Goal: Information Seeking & Learning: Learn about a topic

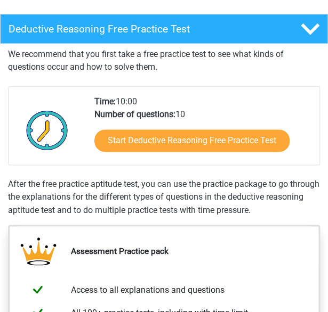
scroll to position [270, 0]
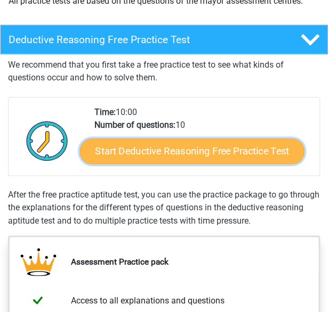
click at [223, 147] on link "Start Deductive Reasoning Free Practice Test" at bounding box center [191, 152] width 224 height 26
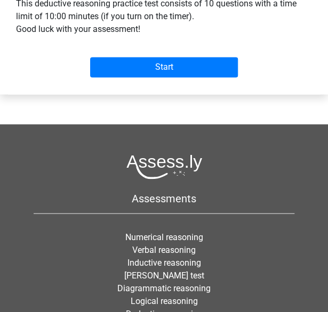
scroll to position [352, 0]
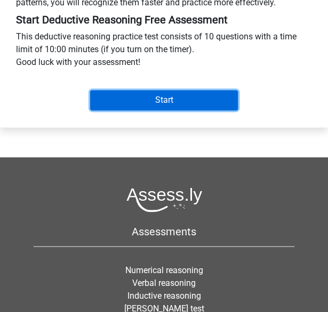
click at [162, 108] on input "Start" at bounding box center [164, 100] width 148 height 20
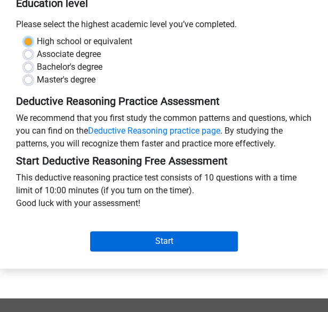
scroll to position [211, 0]
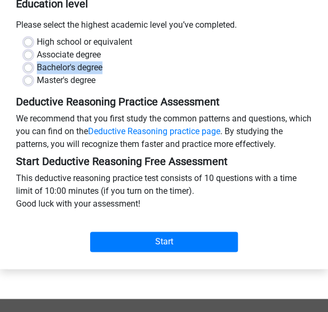
drag, startPoint x: 173, startPoint y: 75, endPoint x: 123, endPoint y: 70, distance: 50.3
click at [123, 70] on div "High school or equivalent Associate degree Bachelor's degree Master's degree" at bounding box center [164, 61] width 296 height 51
click at [123, 61] on div "Associate degree" at bounding box center [164, 55] width 280 height 13
click at [37, 49] on label "High school or equivalent" at bounding box center [84, 42] width 95 height 13
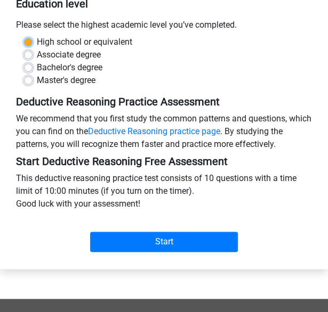
click at [28, 46] on input "High school or equivalent" at bounding box center [28, 41] width 9 height 11
radio input "true"
click at [37, 74] on label "Bachelor's degree" at bounding box center [70, 67] width 66 height 13
click at [29, 72] on input "Bachelor's degree" at bounding box center [28, 66] width 9 height 11
radio input "true"
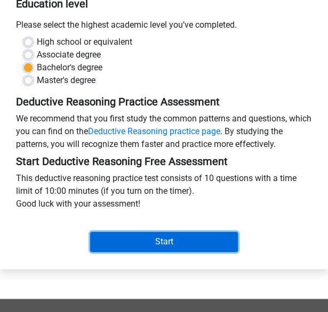
click at [179, 248] on input "Start" at bounding box center [164, 242] width 148 height 20
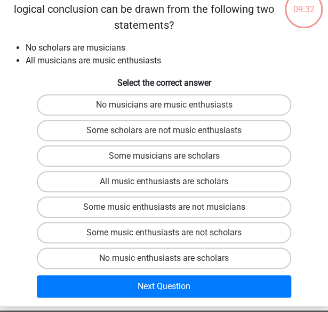
scroll to position [61, 0]
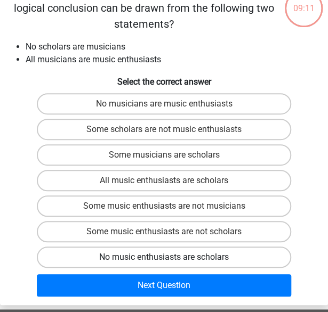
click at [184, 264] on label "No music enthusiasts are scholars" at bounding box center [164, 257] width 255 height 21
click at [171, 264] on input "No music enthusiasts are scholars" at bounding box center [167, 260] width 7 height 7
radio input "true"
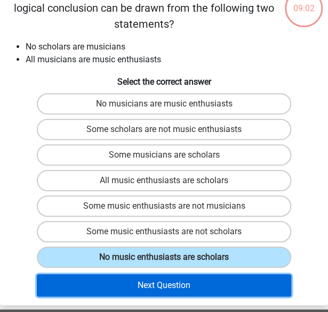
click at [177, 289] on button "Next Question" at bounding box center [164, 285] width 255 height 22
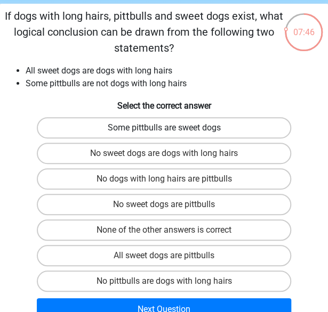
scroll to position [37, 0]
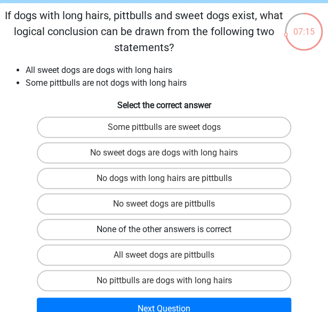
click at [193, 231] on label "None of the other answers is correct" at bounding box center [164, 229] width 255 height 21
click at [171, 231] on input "None of the other answers is correct" at bounding box center [167, 233] width 7 height 7
radio input "true"
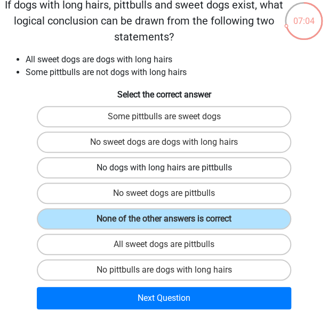
scroll to position [52, 0]
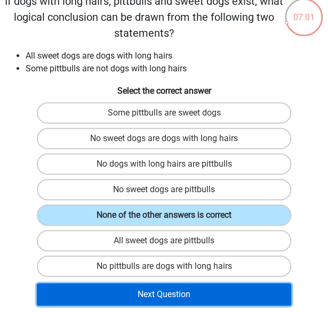
click at [192, 288] on button "Next Question" at bounding box center [164, 295] width 255 height 22
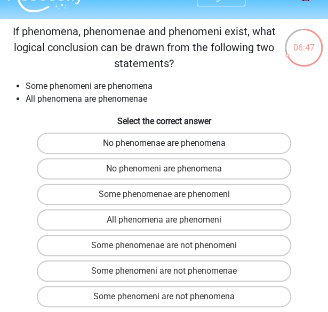
scroll to position [30, 0]
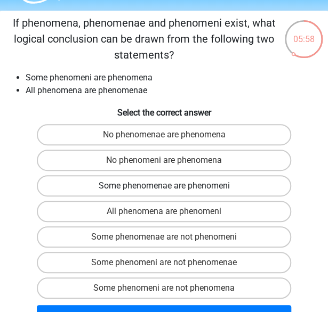
click at [173, 190] on label "Some phenomenae are phenomeni" at bounding box center [164, 185] width 255 height 21
click at [171, 190] on input "Some phenomenae are phenomeni" at bounding box center [167, 189] width 7 height 7
radio input "true"
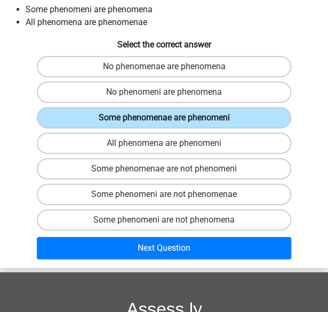
scroll to position [99, 0]
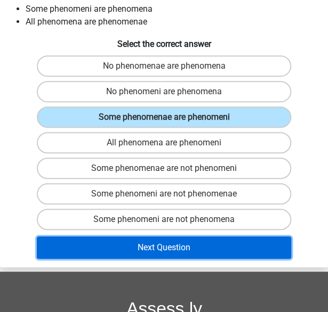
click at [183, 244] on button "Next Question" at bounding box center [164, 248] width 255 height 22
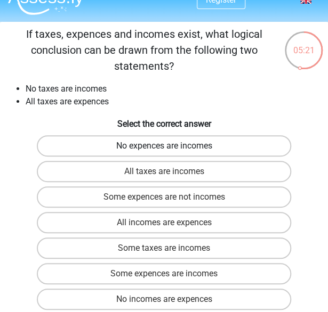
scroll to position [19, 0]
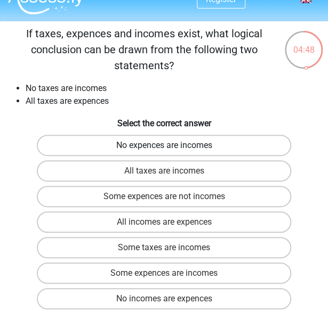
click at [165, 144] on label "No expences are incomes" at bounding box center [164, 145] width 255 height 21
click at [165, 146] on input "No expences are incomes" at bounding box center [167, 149] width 7 height 7
radio input "true"
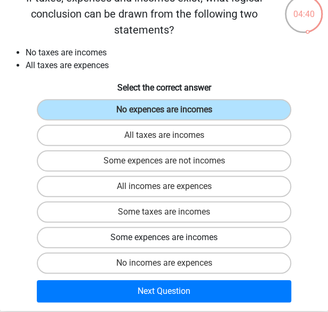
scroll to position [54, 0]
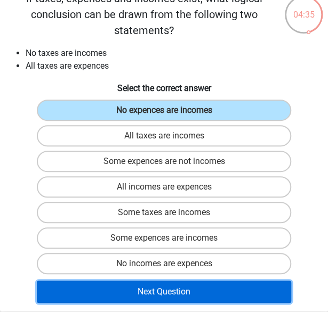
click at [160, 296] on button "Next Question" at bounding box center [164, 292] width 255 height 22
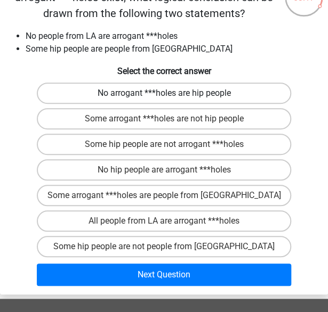
scroll to position [72, 0]
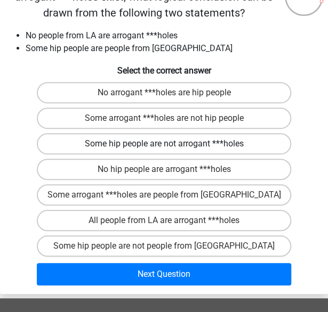
click at [153, 147] on label "Some hip people are not arrogant ***holes" at bounding box center [164, 143] width 255 height 21
click at [164, 147] on input "Some hip people are not arrogant ***holes" at bounding box center [167, 147] width 7 height 7
radio input "true"
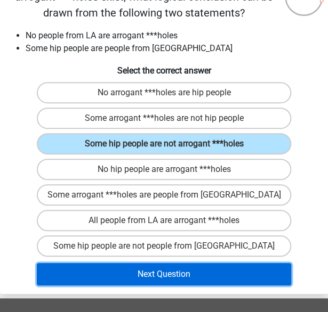
click at [185, 278] on button "Next Question" at bounding box center [164, 274] width 255 height 22
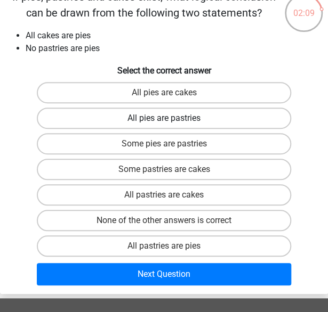
scroll to position [57, 0]
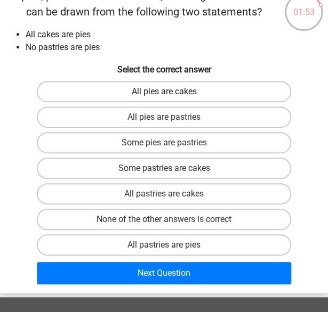
click at [171, 95] on label "All pies are cakes" at bounding box center [164, 91] width 255 height 21
click at [171, 95] on input "All pies are cakes" at bounding box center [167, 95] width 7 height 7
radio input "true"
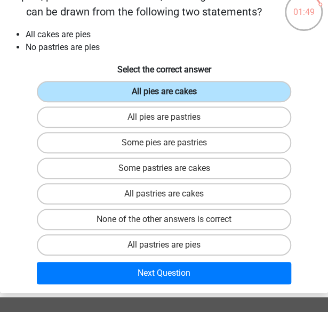
click at [171, 95] on label "All pies are cakes" at bounding box center [164, 91] width 255 height 21
click at [171, 95] on input "All pies are cakes" at bounding box center [167, 95] width 7 height 7
click at [160, 212] on label "None of the other answers is correct" at bounding box center [164, 219] width 255 height 21
click at [164, 220] on input "None of the other answers is correct" at bounding box center [167, 223] width 7 height 7
radio input "true"
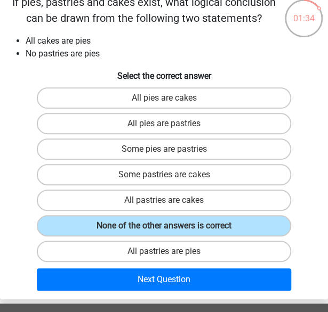
scroll to position [50, 0]
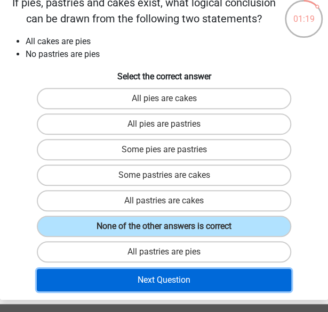
click at [169, 269] on button "Next Question" at bounding box center [164, 280] width 255 height 22
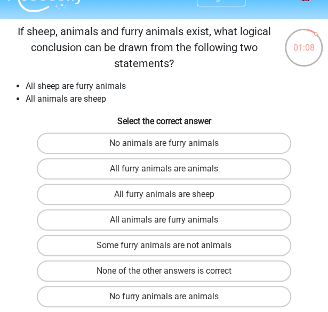
scroll to position [28, 0]
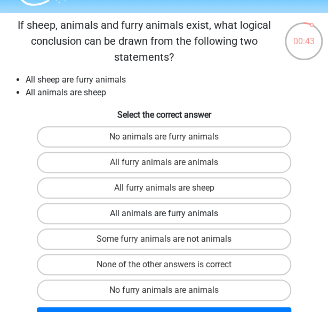
click at [201, 212] on label "All animals are furry animals" at bounding box center [164, 213] width 255 height 21
click at [171, 214] on input "All animals are furry animals" at bounding box center [167, 217] width 7 height 7
radio input "true"
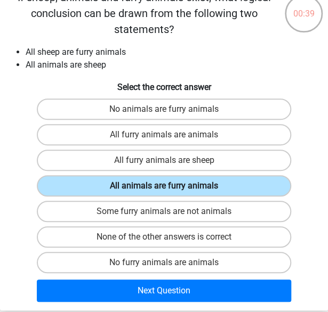
scroll to position [56, 0]
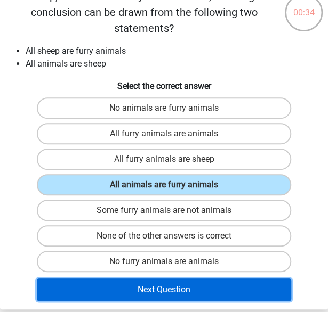
click at [199, 288] on button "Next Question" at bounding box center [164, 290] width 255 height 22
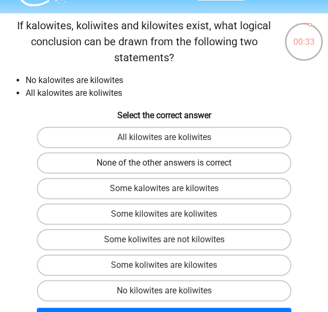
scroll to position [27, 0]
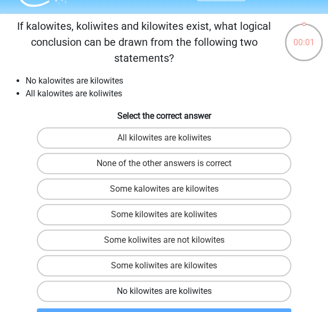
click at [152, 291] on label "No kilowites are koliwites" at bounding box center [164, 291] width 255 height 21
click at [164, 292] on input "No kilowites are koliwites" at bounding box center [167, 295] width 7 height 7
radio input "true"
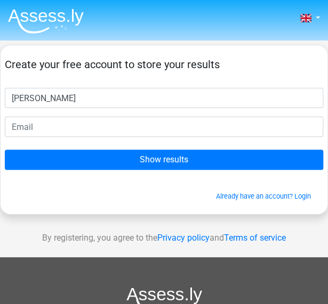
type input "Jason MacNiven"
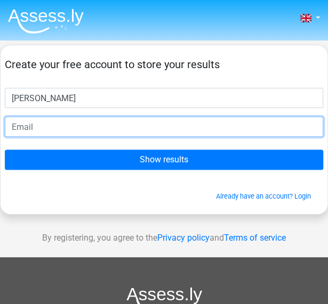
click at [206, 126] on input "email" at bounding box center [164, 127] width 318 height 20
type input "jason.macniven@yahoo.co.uk"
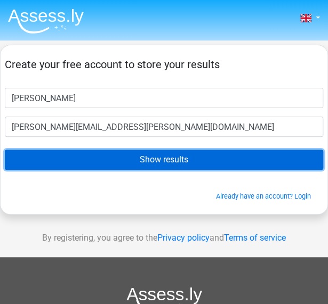
click at [140, 163] on input "Show results" at bounding box center [164, 160] width 318 height 20
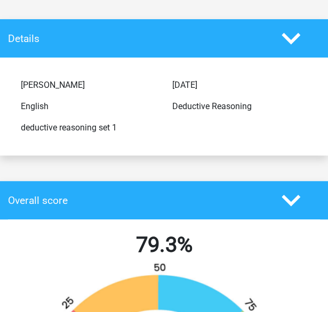
scroll to position [50, 0]
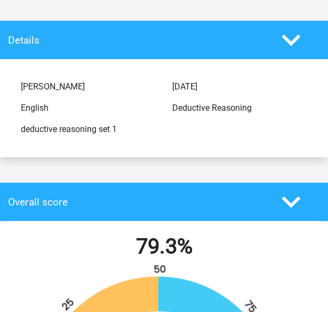
click at [285, 42] on icon at bounding box center [290, 40] width 19 height 19
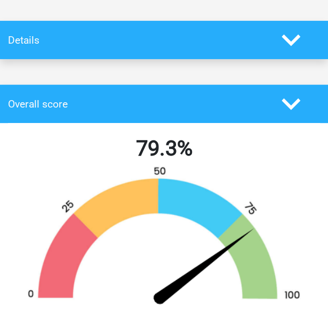
click at [285, 42] on icon at bounding box center [290, 40] width 19 height 19
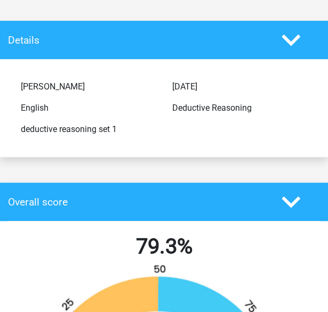
click at [296, 194] on icon at bounding box center [290, 202] width 19 height 19
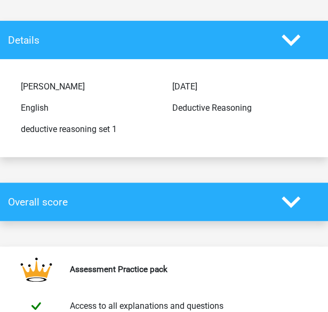
click at [296, 194] on icon at bounding box center [290, 202] width 19 height 19
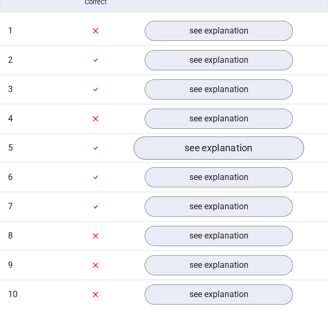
scroll to position [893, 0]
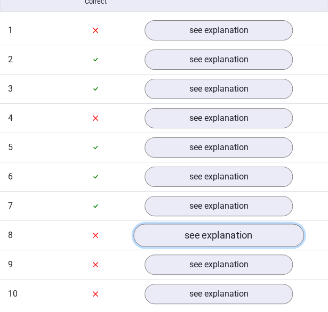
click at [192, 231] on link "see explanation" at bounding box center [218, 235] width 170 height 23
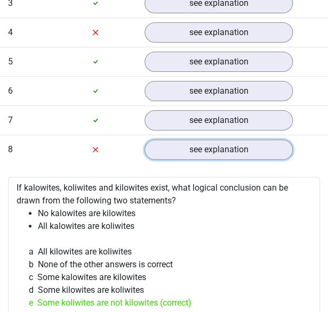
scroll to position [980, 0]
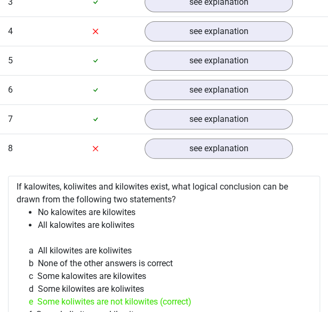
drag, startPoint x: 92, startPoint y: 241, endPoint x: 75, endPoint y: 227, distance: 22.3
click at [75, 227] on li "All kalowites are koliwites" at bounding box center [174, 225] width 273 height 13
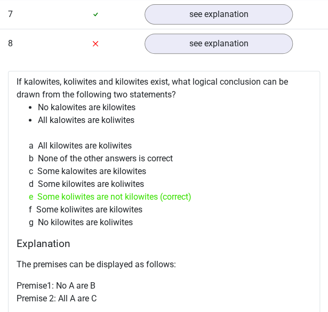
scroll to position [1089, 0]
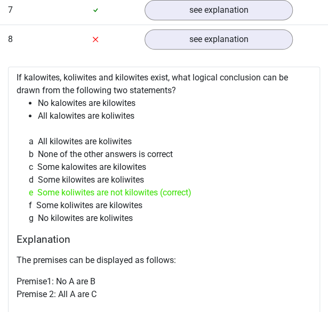
click at [107, 141] on div "a All kilowites are koliwites" at bounding box center [164, 141] width 286 height 13
drag, startPoint x: 107, startPoint y: 141, endPoint x: 45, endPoint y: 164, distance: 65.6
click at [45, 164] on div "c Some kalowites are kilowites" at bounding box center [164, 167] width 286 height 13
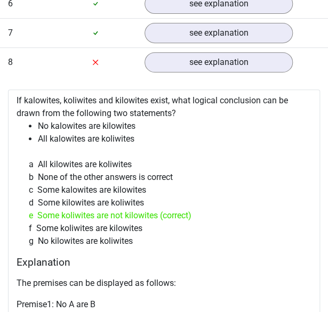
scroll to position [1061, 0]
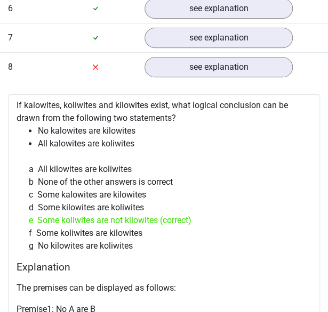
drag, startPoint x: 15, startPoint y: 96, endPoint x: 138, endPoint y: 247, distance: 194.0
click at [138, 247] on div "If kalowites, koliwites and kilowites exist, what logical conclusion can be dra…" at bounding box center [164, 299] width 312 height 411
copy div "If kalowites, koliwites and kilowites exist, what logical conclusion can be dra…"
click at [60, 249] on div "a All kilowites are koliwites b None of the other answers is correct c Some kal…" at bounding box center [164, 208] width 286 height 98
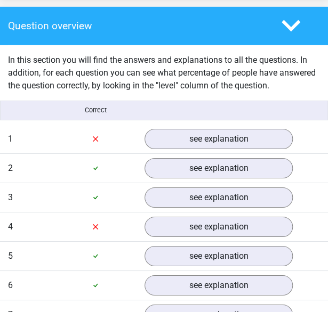
scroll to position [783, 0]
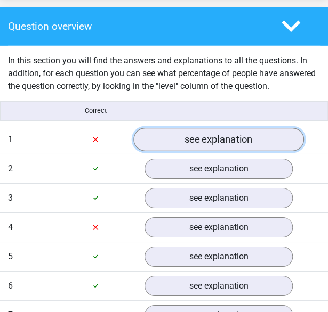
click at [155, 144] on link "see explanation" at bounding box center [218, 139] width 170 height 23
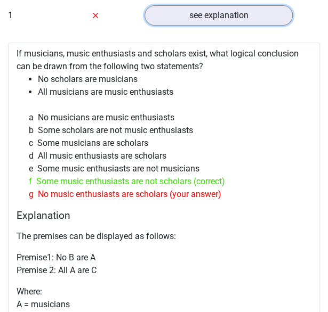
scroll to position [906, 0]
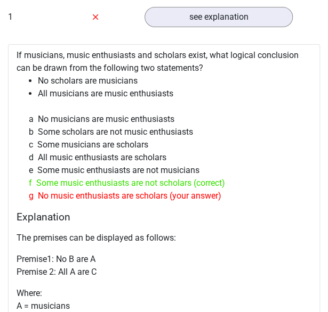
click at [96, 20] on icon at bounding box center [95, 17] width 9 height 9
click at [92, 13] on icon at bounding box center [95, 17] width 9 height 9
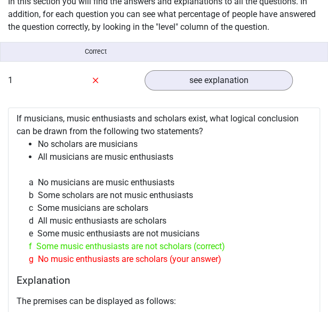
scroll to position [842, 0]
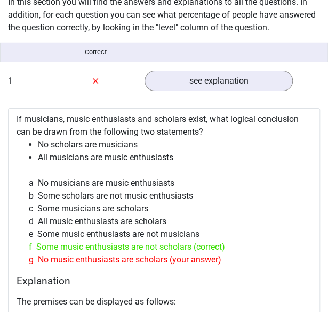
click at [98, 75] on div at bounding box center [96, 81] width 82 height 13
click at [94, 79] on icon at bounding box center [95, 80] width 5 height 5
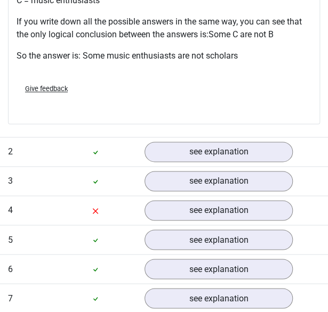
scroll to position [1286, 0]
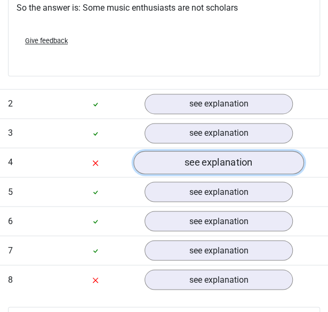
click at [171, 168] on link "see explanation" at bounding box center [218, 162] width 170 height 23
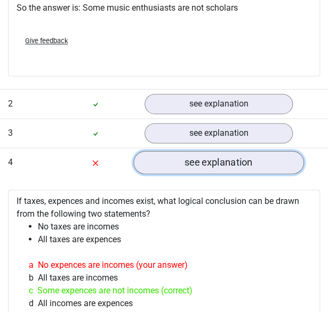
scroll to position [1283, 0]
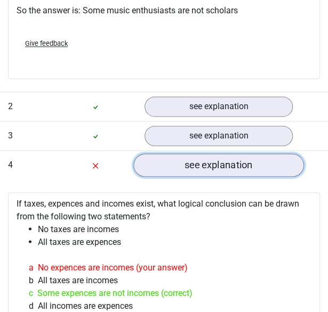
click at [171, 168] on link "see explanation" at bounding box center [218, 164] width 170 height 23
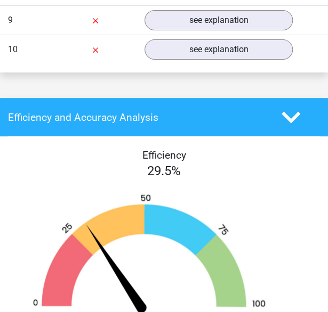
scroll to position [2011, 0]
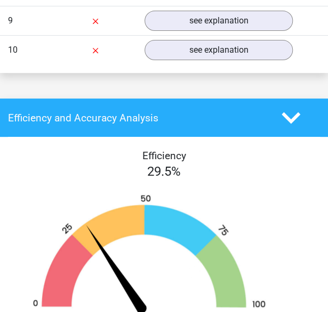
click at [293, 112] on polygon at bounding box center [290, 118] width 19 height 12
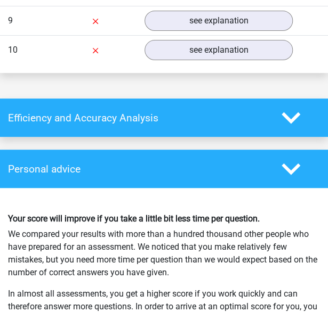
click at [293, 160] on icon at bounding box center [290, 169] width 19 height 19
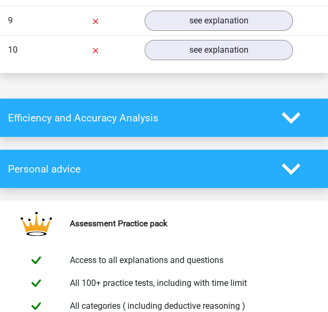
click at [293, 160] on icon at bounding box center [290, 169] width 19 height 19
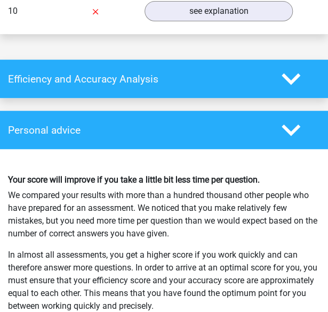
scroll to position [2051, 0]
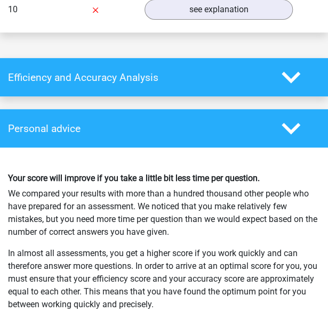
click at [290, 122] on icon at bounding box center [290, 128] width 19 height 19
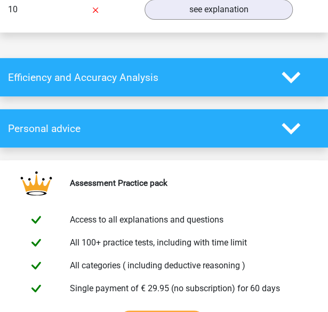
click at [290, 122] on icon at bounding box center [290, 128] width 19 height 19
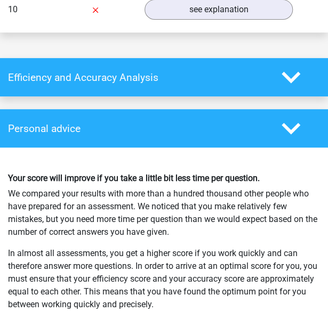
click at [290, 122] on icon at bounding box center [290, 128] width 19 height 19
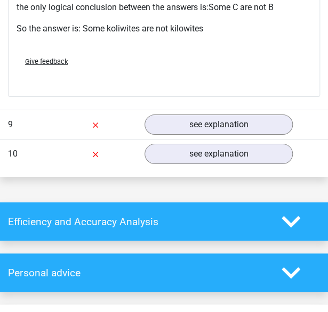
scroll to position [1905, 0]
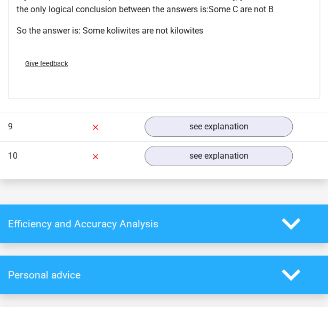
click at [285, 215] on icon at bounding box center [290, 224] width 19 height 19
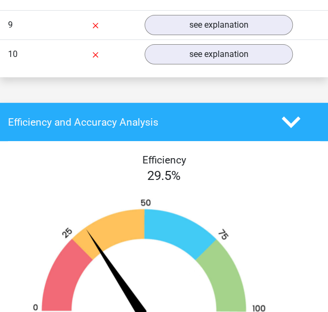
scroll to position [1990, 0]
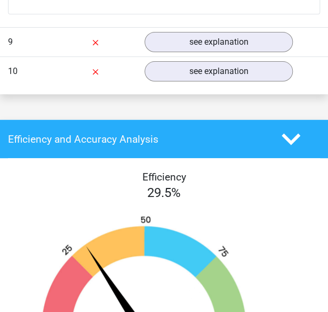
click at [299, 130] on icon at bounding box center [290, 139] width 19 height 19
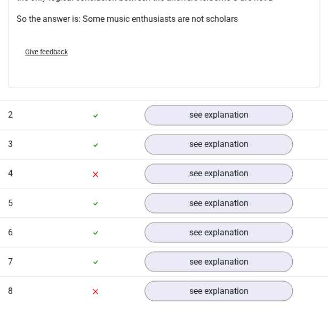
scroll to position [1271, 0]
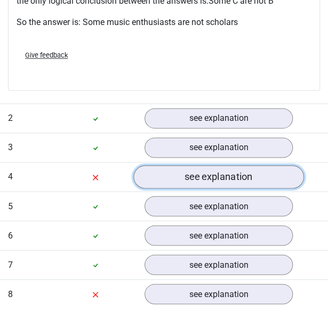
click at [219, 173] on link "see explanation" at bounding box center [218, 176] width 170 height 23
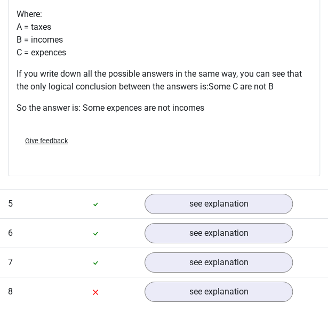
scroll to position [1711, 0]
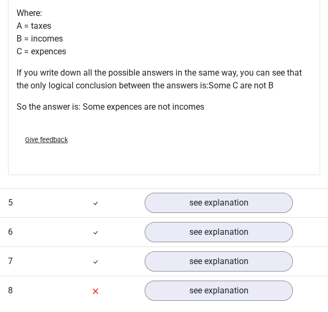
click at [52, 136] on span "Give feedback" at bounding box center [46, 140] width 43 height 8
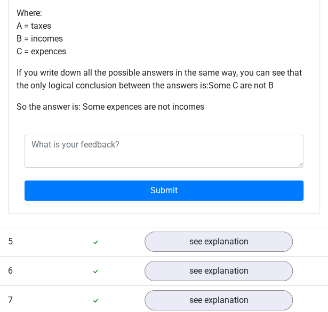
click at [176, 94] on div "The premises can be displayed as follows: Premise1: No A are B Premise 2: All A…" at bounding box center [164, 36] width 295 height 179
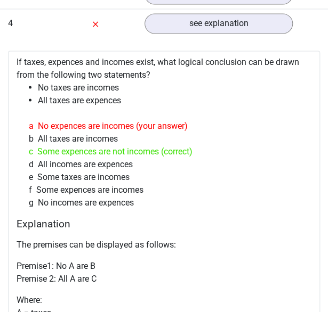
scroll to position [1424, 0]
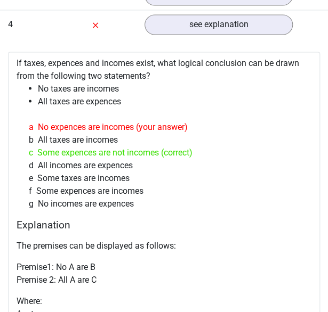
drag, startPoint x: 17, startPoint y: 56, endPoint x: 139, endPoint y: 208, distance: 194.5
click at [139, 208] on div "If taxes, expences and incomes exist, what logical conclusion can be drawn from…" at bounding box center [164, 277] width 312 height 450
copy div "If taxes, expences and incomes exist, what logical conclusion can be drawn from…"
click at [139, 208] on div "a No expences are incomes (your answer) b All taxes are incomes c Some expences…" at bounding box center [164, 165] width 286 height 98
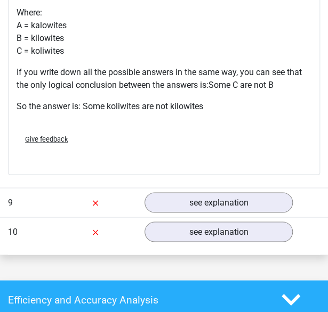
scroll to position [2310, 0]
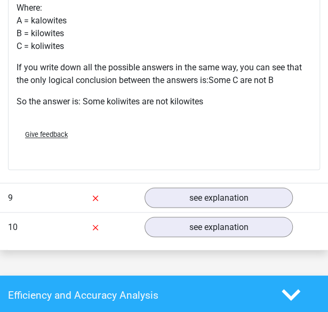
click at [78, 193] on div at bounding box center [96, 197] width 82 height 13
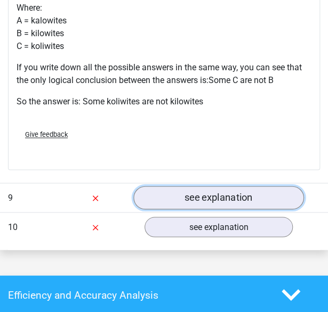
click at [179, 193] on link "see explanation" at bounding box center [218, 197] width 170 height 23
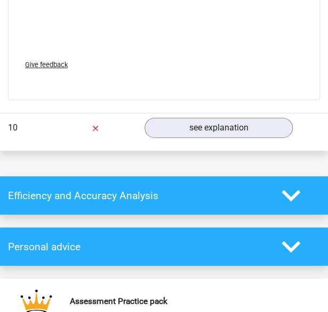
scroll to position [2981, 0]
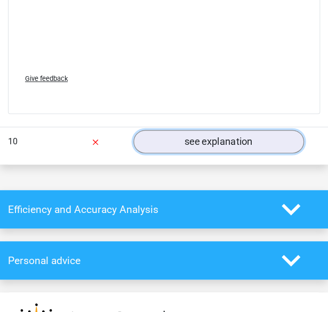
click at [179, 141] on link "see explanation" at bounding box center [218, 142] width 170 height 23
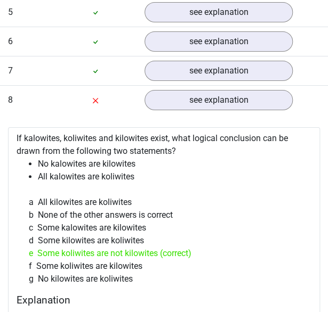
scroll to position [1944, 0]
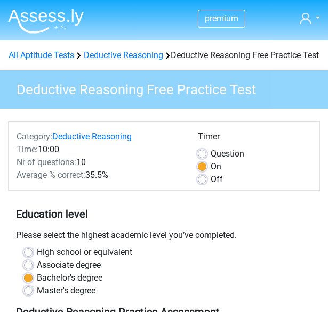
scroll to position [211, 0]
